Goal: Information Seeking & Learning: Learn about a topic

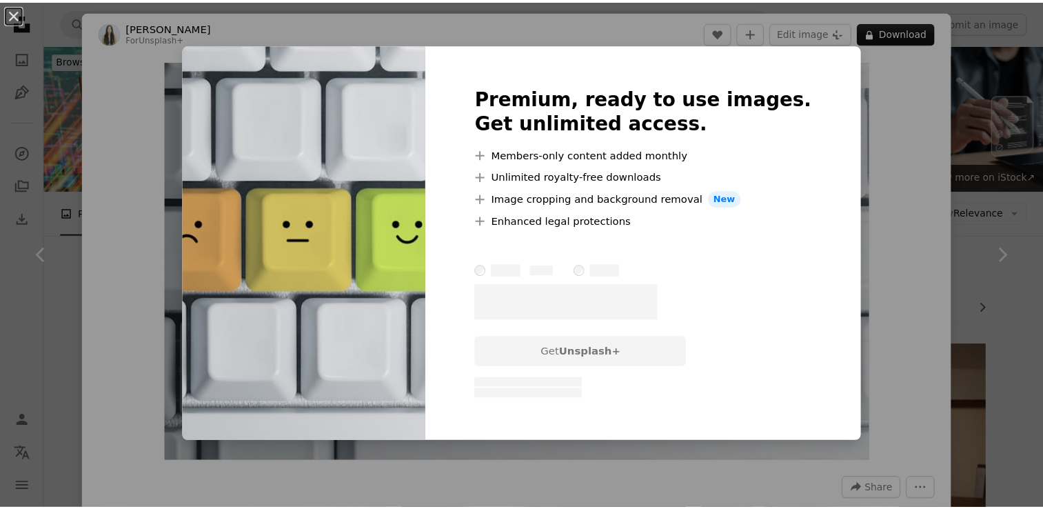
scroll to position [827, 0]
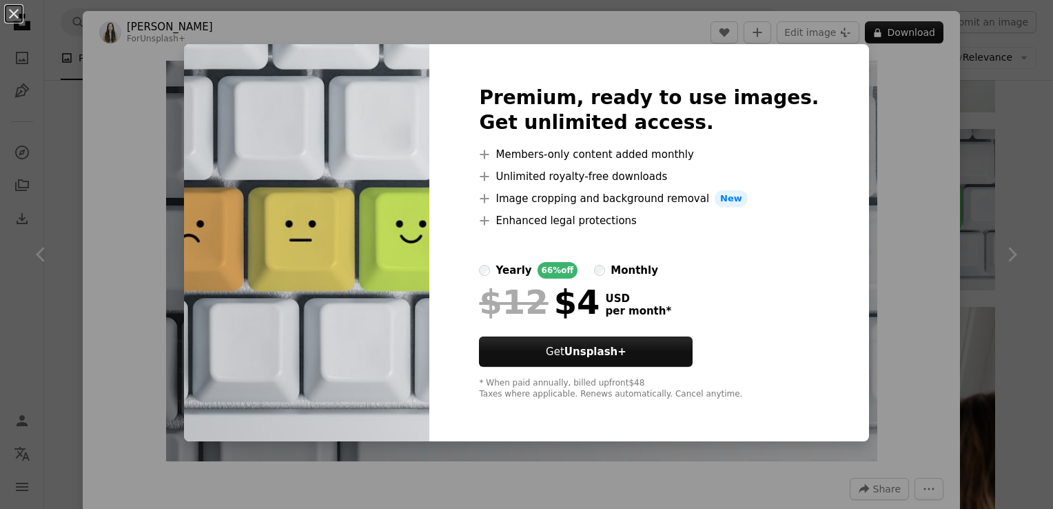
click at [885, 134] on div "An X shape Premium, ready to use images. Get unlimited access. A plus sign Memb…" at bounding box center [526, 254] width 1053 height 509
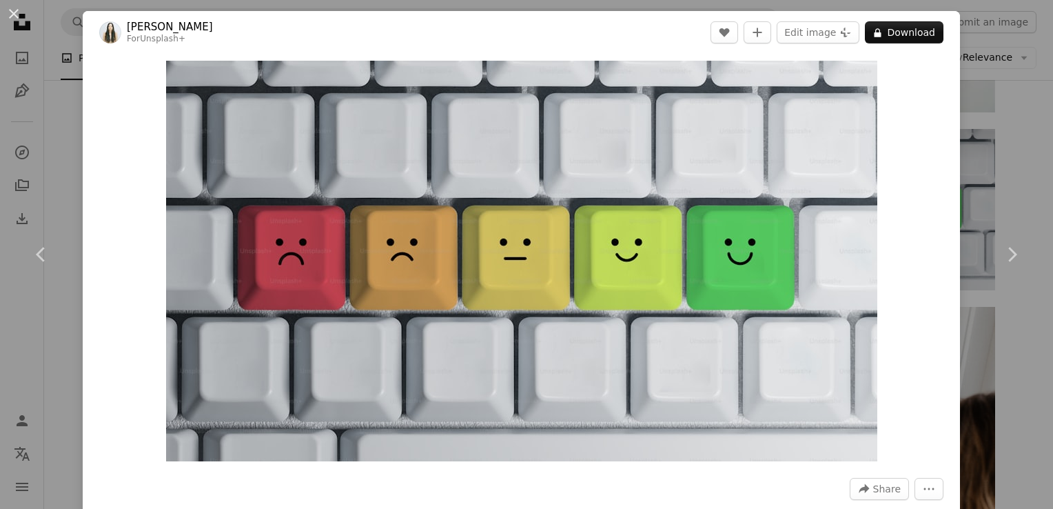
click at [40, 45] on div "An X shape Chevron left Chevron right [PERSON_NAME] For Unsplash+ A heart A plu…" at bounding box center [526, 254] width 1053 height 509
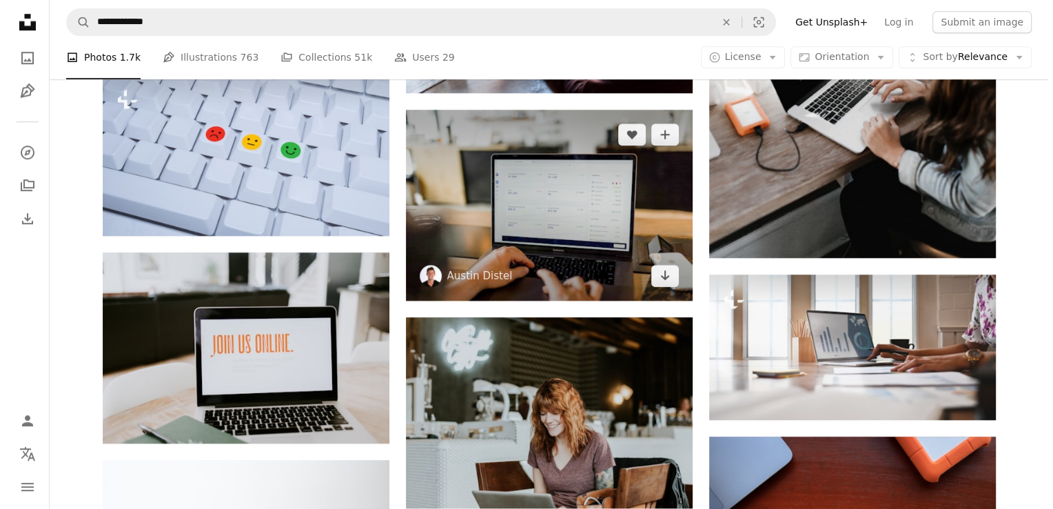
scroll to position [1309, 0]
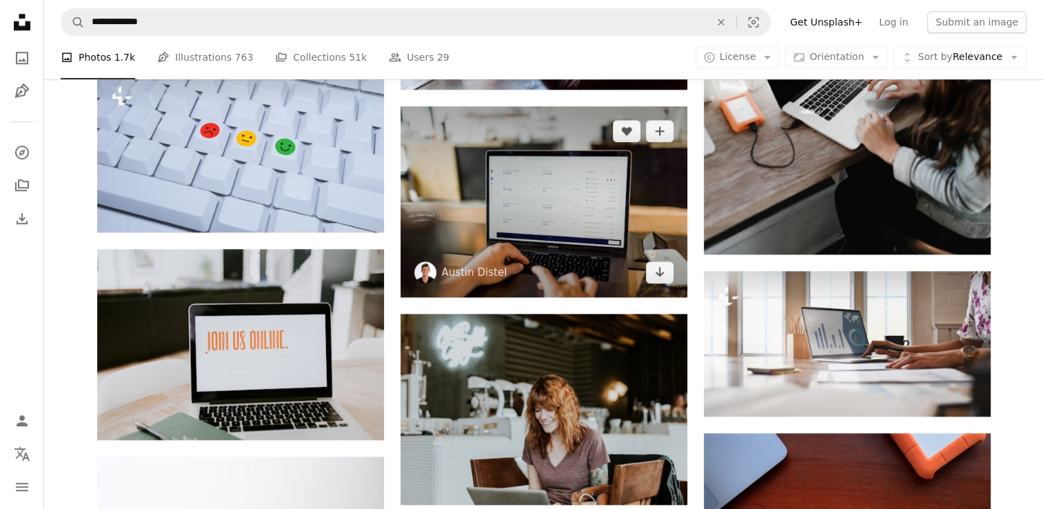
click at [605, 210] on img at bounding box center [543, 201] width 287 height 191
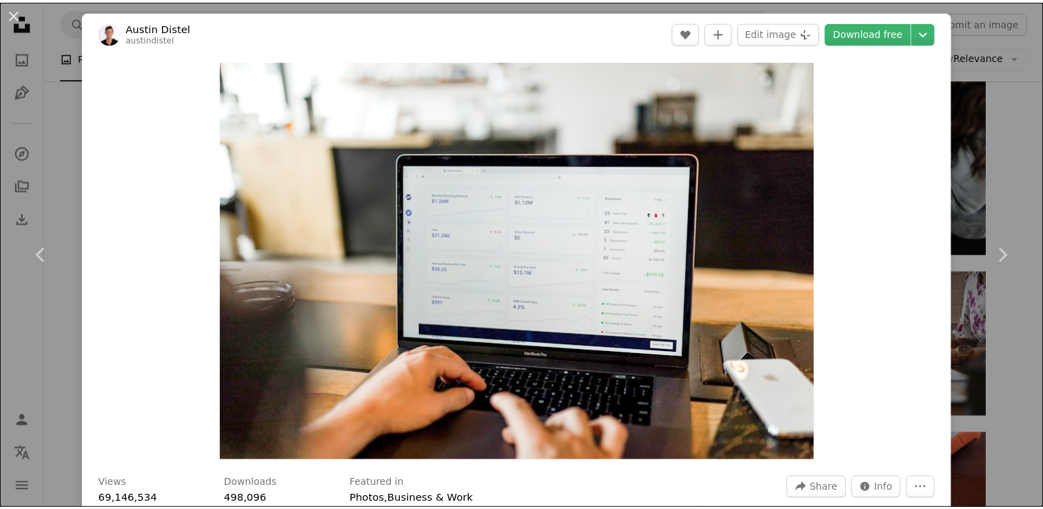
scroll to position [445, 0]
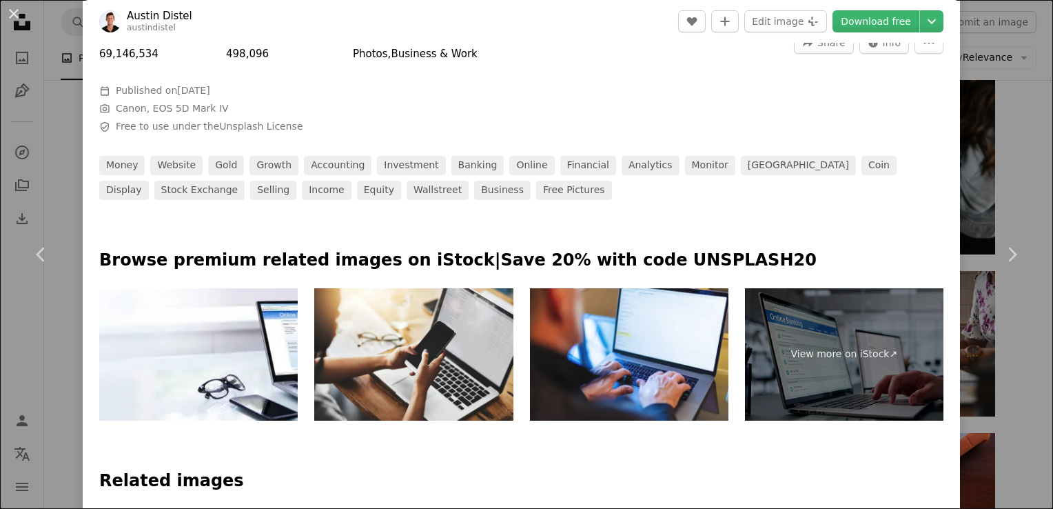
click at [972, 175] on div "An X shape Chevron left Chevron right [PERSON_NAME] austindistel A heart A plus…" at bounding box center [526, 254] width 1053 height 509
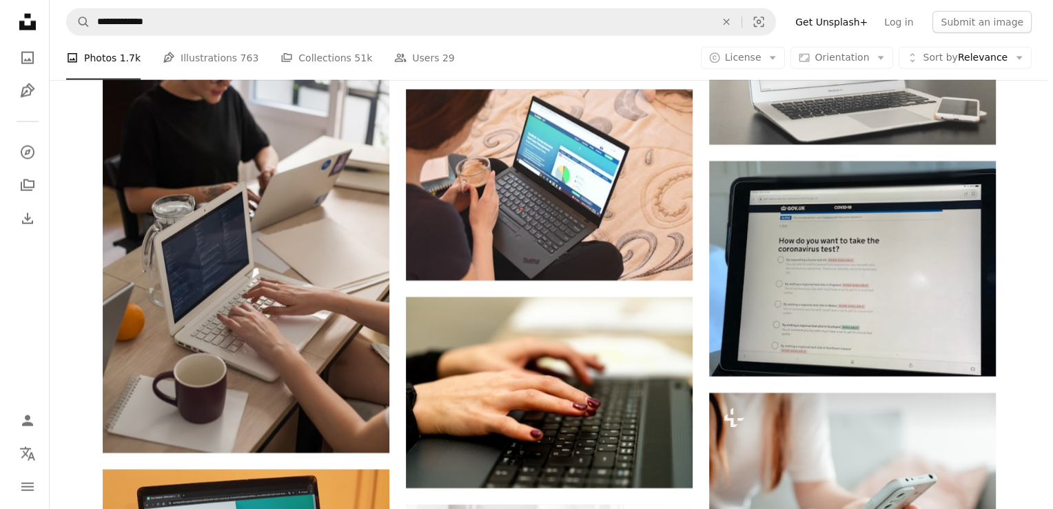
scroll to position [3377, 0]
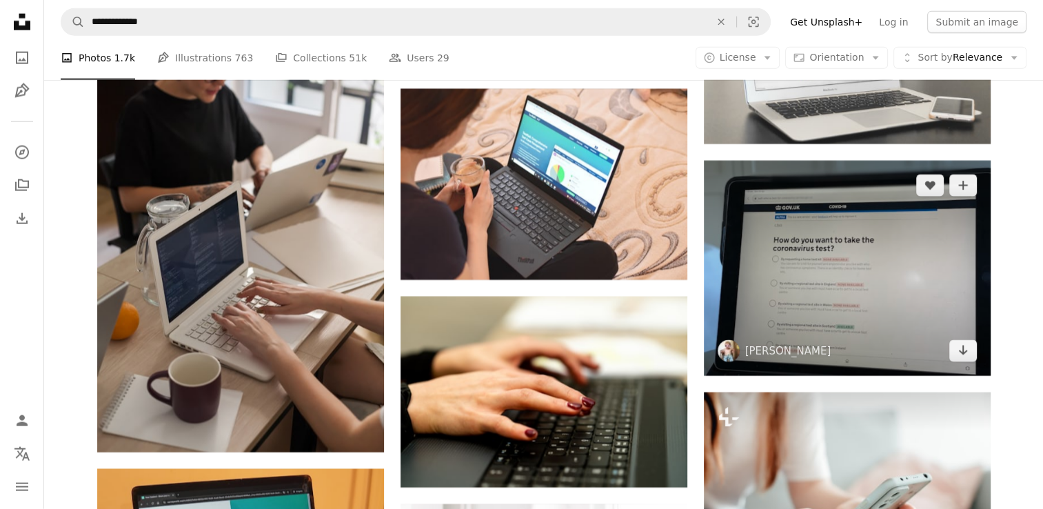
click at [861, 266] on img at bounding box center [847, 268] width 287 height 215
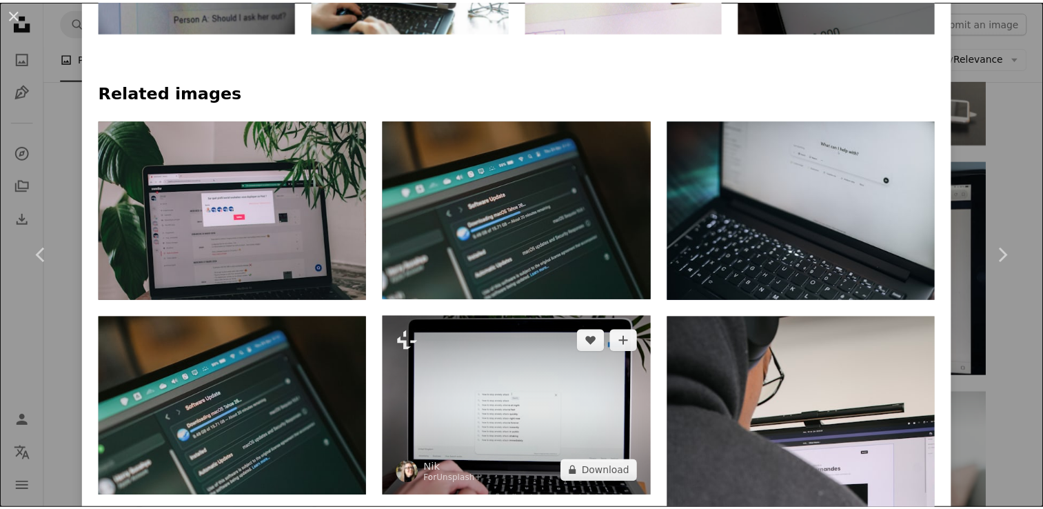
scroll to position [1034, 0]
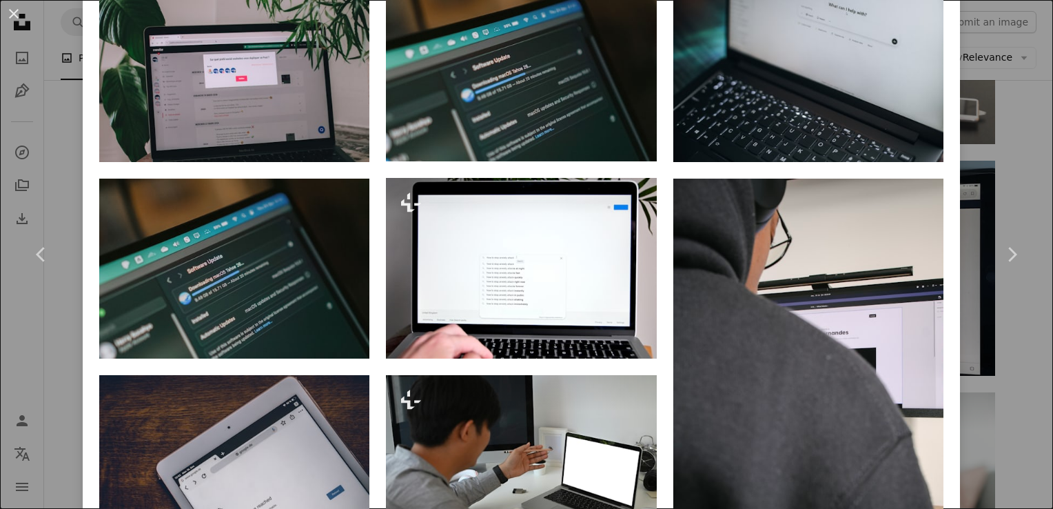
click at [996, 143] on div "An X shape Chevron left Chevron right [PERSON_NAME] A heart A plus sign Edit im…" at bounding box center [526, 254] width 1053 height 509
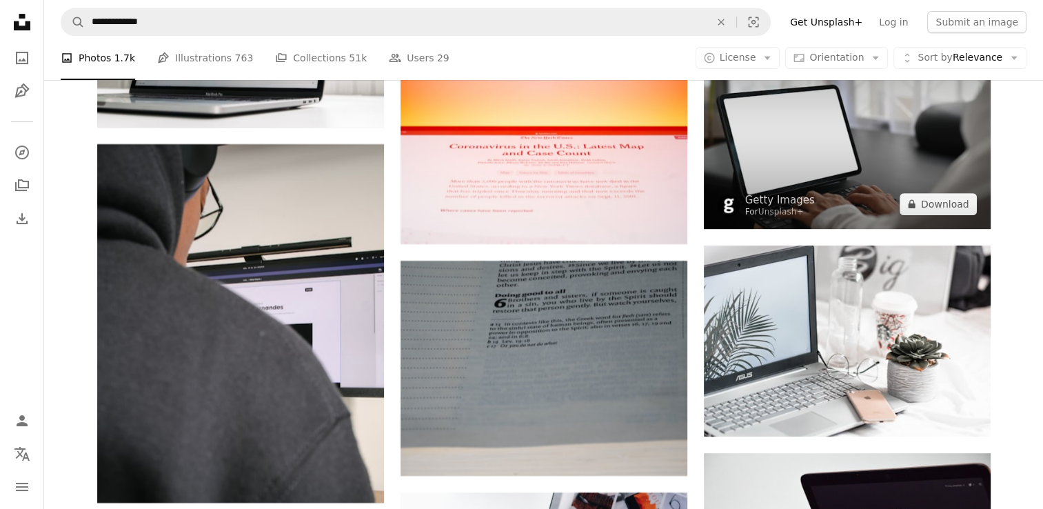
scroll to position [5719, 0]
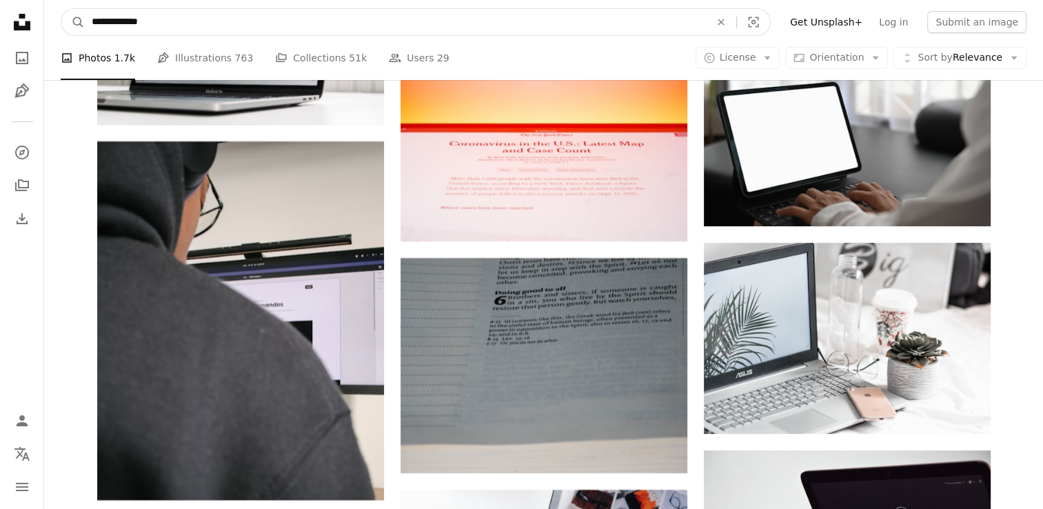
click at [133, 22] on input "**********" at bounding box center [395, 22] width 621 height 26
type input "******"
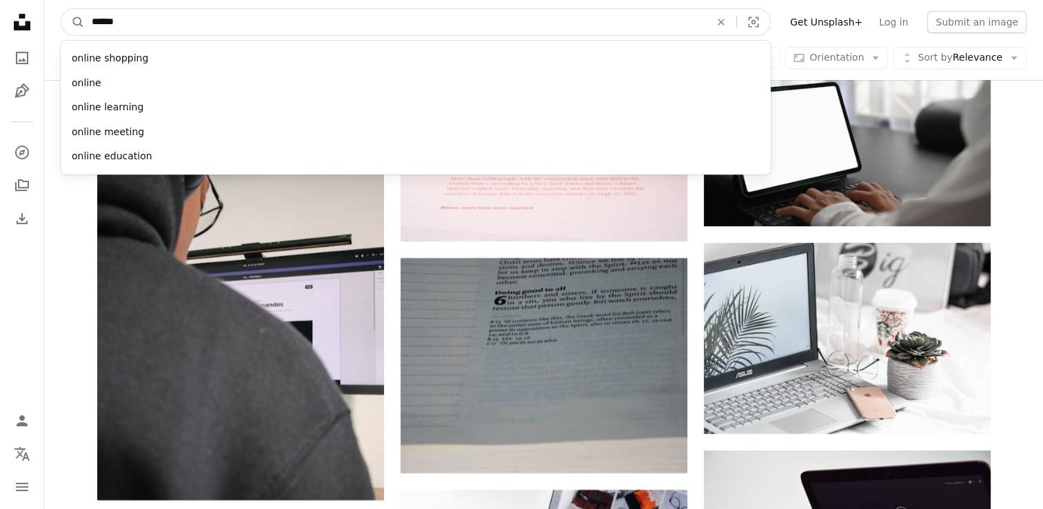
click button "A magnifying glass" at bounding box center [72, 22] width 23 height 26
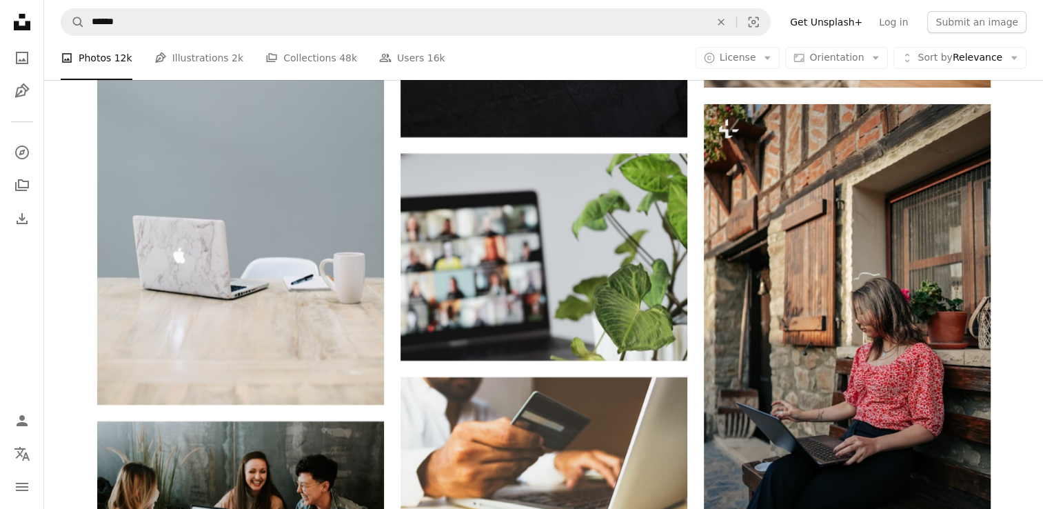
scroll to position [5237, 0]
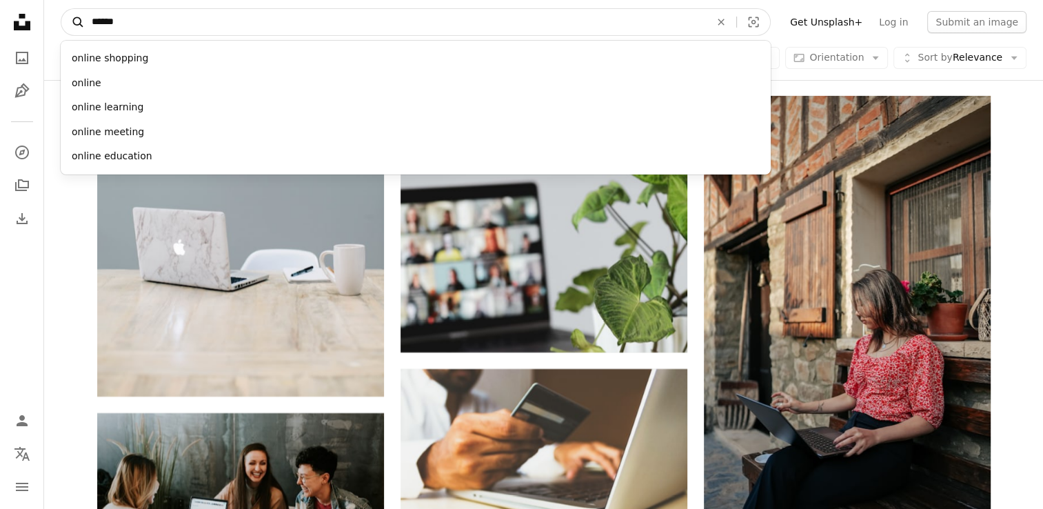
drag, startPoint x: 137, startPoint y: 30, endPoint x: 63, endPoint y: 28, distance: 74.4
click at [63, 28] on form "A magnifying glass ****** online shopping online online learning online meeting…" at bounding box center [416, 22] width 710 height 28
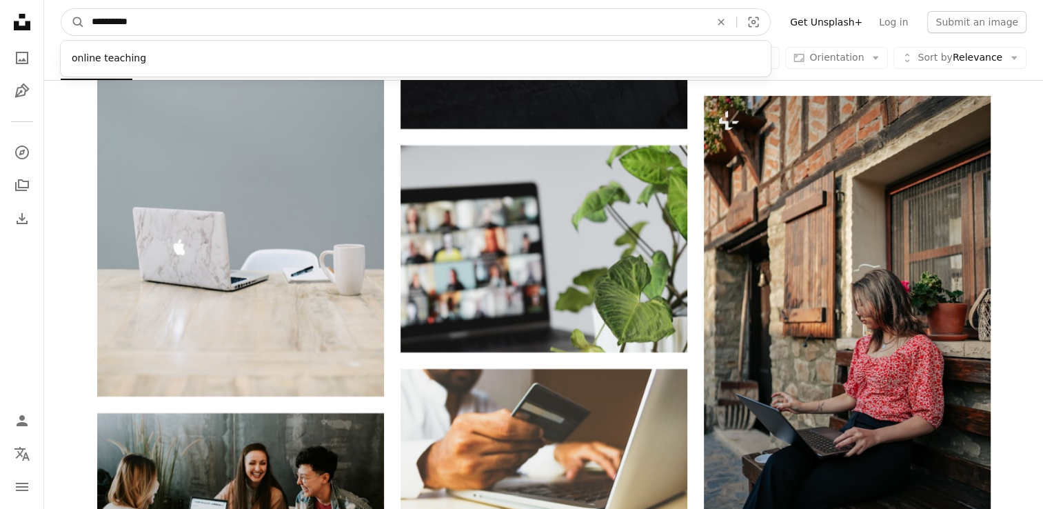
type input "**********"
click button "A magnifying glass" at bounding box center [72, 22] width 23 height 26
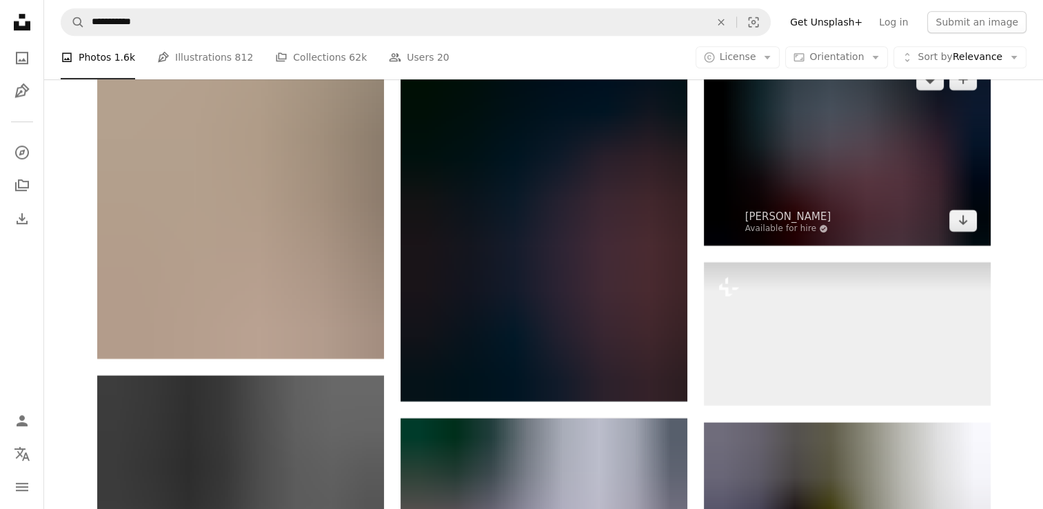
scroll to position [11508, 0]
